Goal: Navigation & Orientation: Find specific page/section

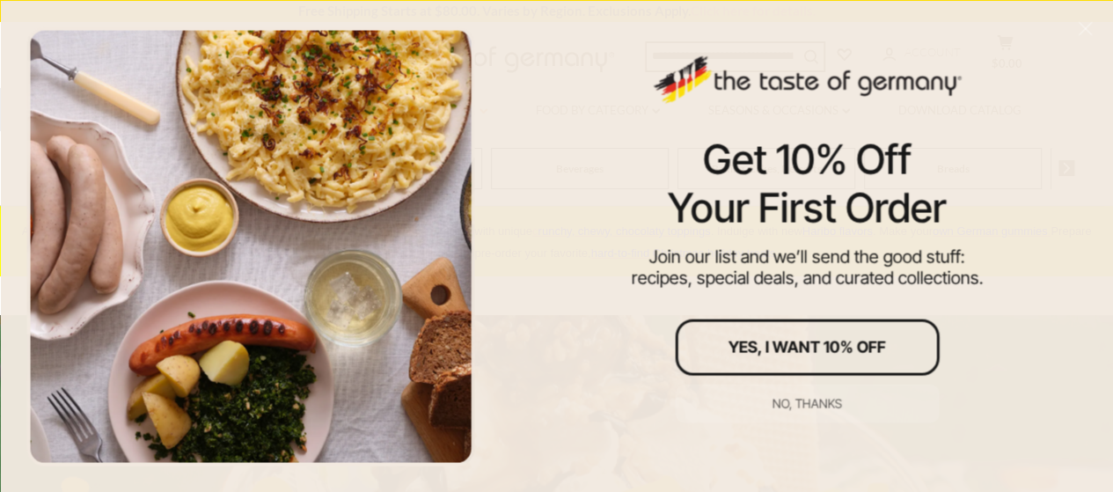
click at [460, 109] on div at bounding box center [250, 245] width 448 height 439
click at [790, 393] on button "No, thanks" at bounding box center [807, 403] width 264 height 39
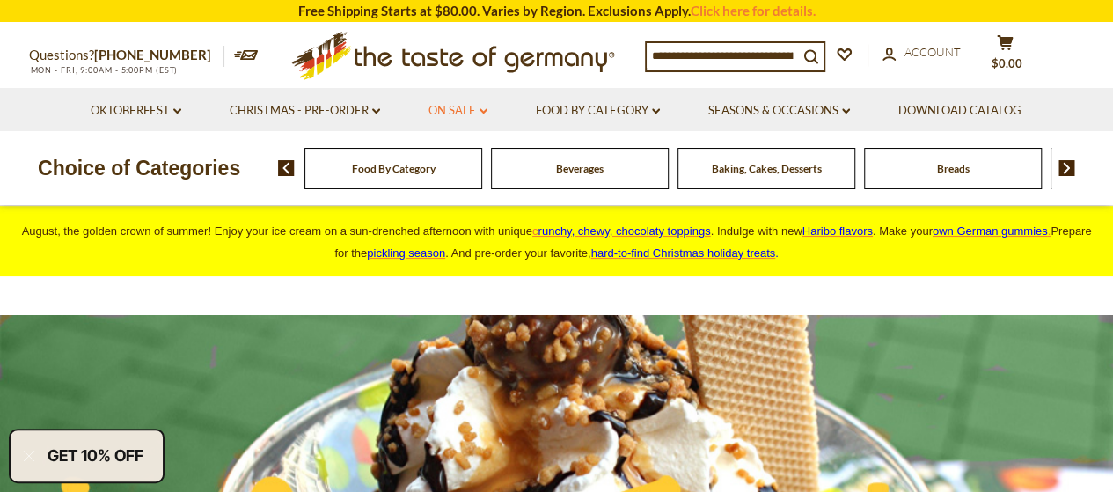
click at [456, 110] on link "On Sale dropdown_arrow" at bounding box center [457, 110] width 59 height 19
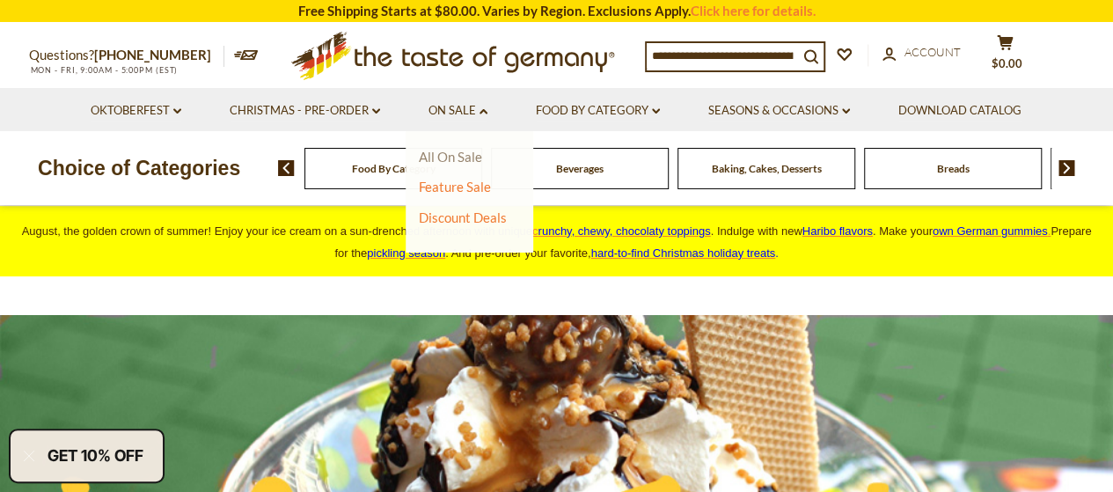
click at [456, 152] on link "All On Sale" at bounding box center [450, 157] width 63 height 16
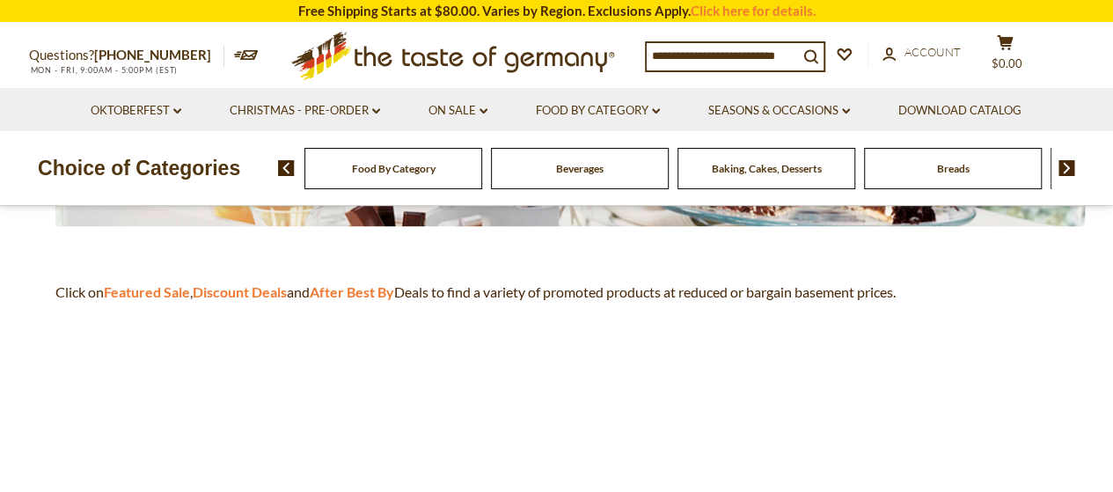
scroll to position [440, 0]
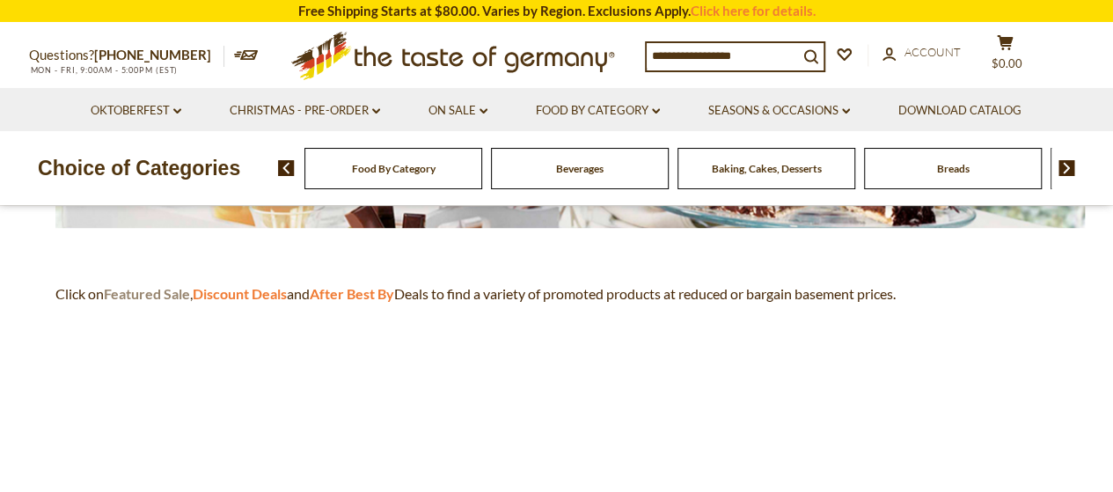
click at [165, 289] on strong "Featured Sale" at bounding box center [147, 293] width 86 height 17
click at [252, 289] on strong "Discount Deals" at bounding box center [240, 293] width 94 height 17
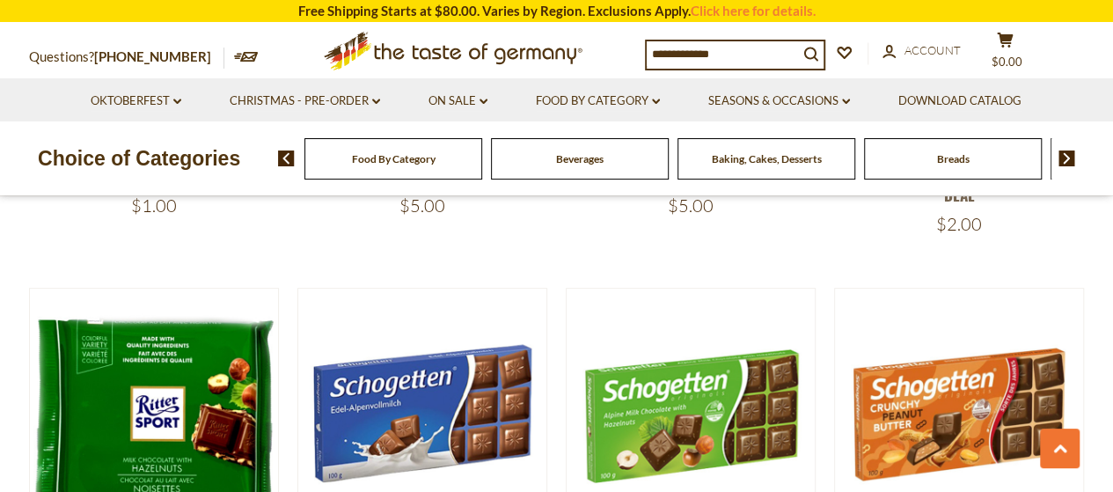
scroll to position [2903, 0]
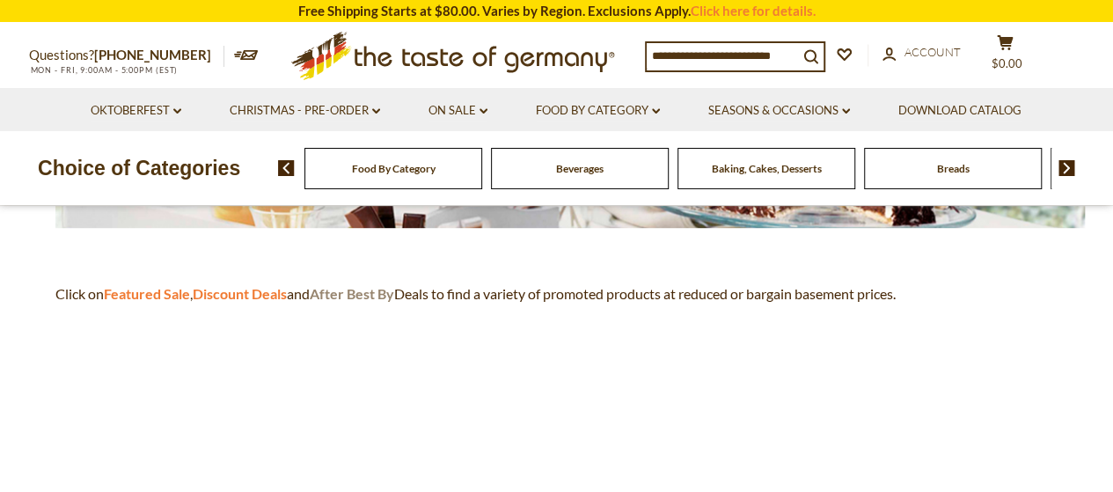
click at [361, 291] on strong "After Best By" at bounding box center [352, 293] width 84 height 17
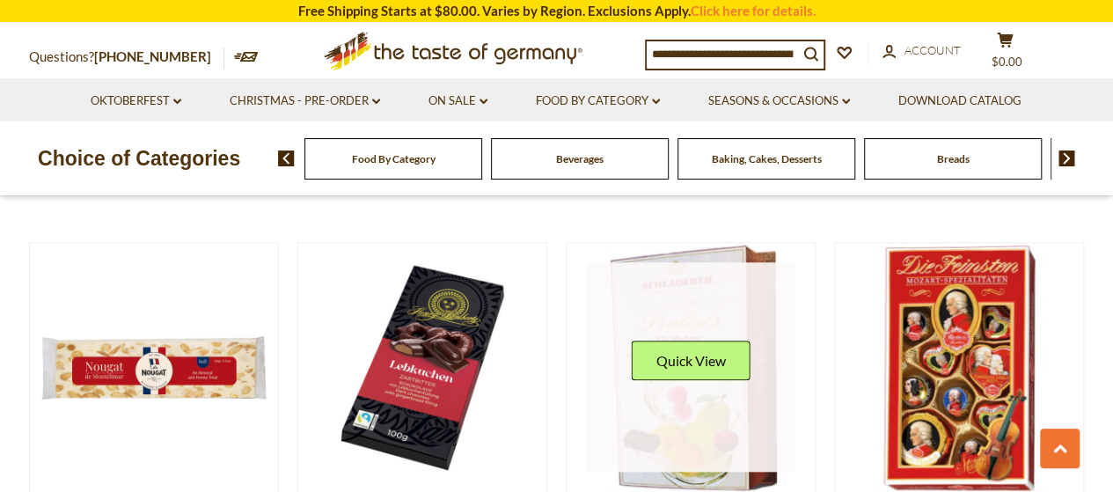
scroll to position [968, 0]
